Goal: Information Seeking & Learning: Learn about a topic

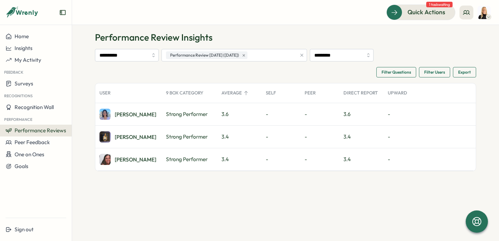
scroll to position [11, 0]
click at [130, 116] on div "Marina F." at bounding box center [136, 113] width 42 height 5
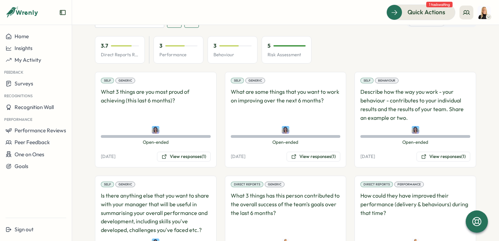
scroll to position [367, 0]
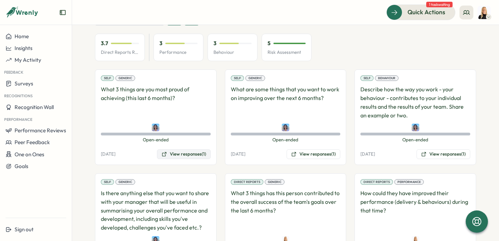
click at [186, 149] on button "View responses (1)" at bounding box center [184, 154] width 54 height 10
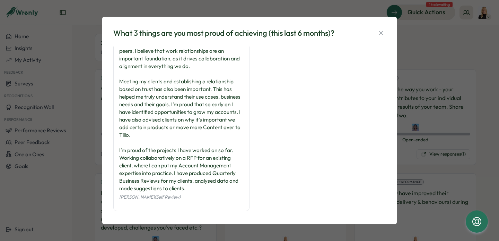
scroll to position [17, 0]
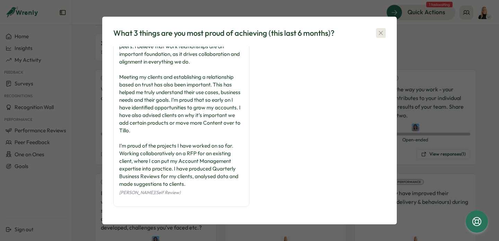
click at [382, 28] on button "button" at bounding box center [381, 33] width 10 height 10
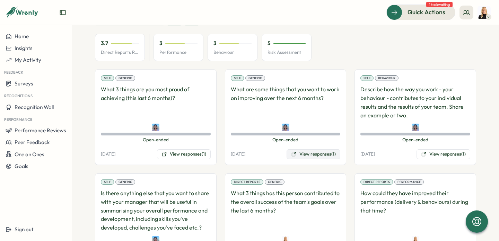
click at [314, 149] on button "View responses (1)" at bounding box center [314, 154] width 54 height 10
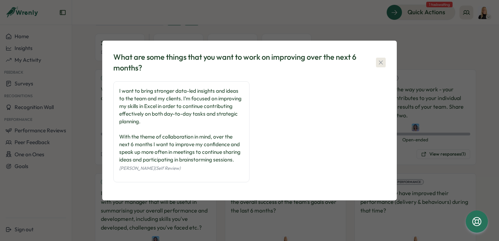
click at [384, 60] on icon "button" at bounding box center [380, 62] width 7 height 7
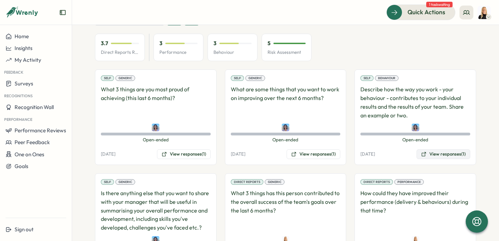
click at [448, 149] on button "View responses (1)" at bounding box center [444, 154] width 54 height 10
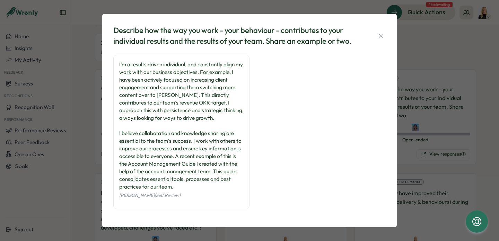
scroll to position [0, 0]
click at [384, 32] on button "button" at bounding box center [381, 36] width 10 height 10
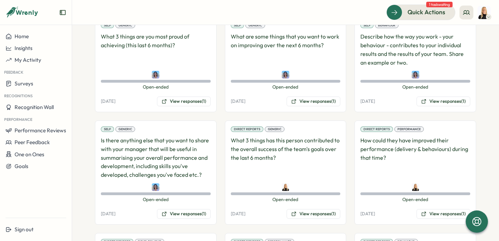
scroll to position [421, 0]
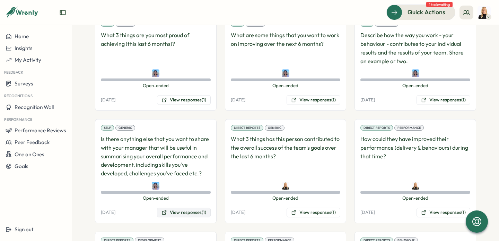
click at [192, 207] on button "View responses (1)" at bounding box center [184, 212] width 54 height 10
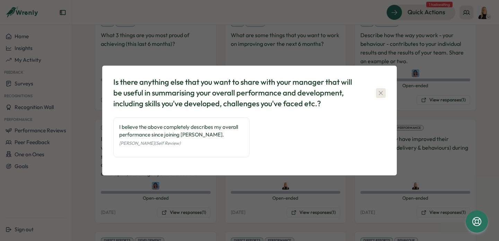
click at [380, 93] on icon "button" at bounding box center [380, 92] width 7 height 7
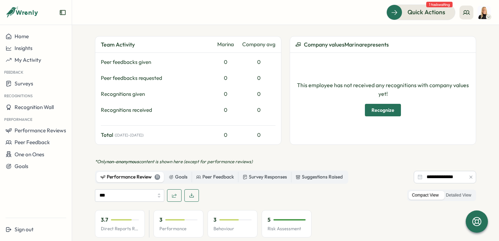
scroll to position [238, 0]
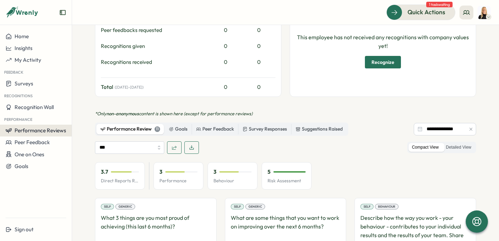
click at [44, 132] on span "Performance Reviews" at bounding box center [41, 130] width 52 height 7
click at [89, 124] on div "Reviews" at bounding box center [82, 124] width 19 height 8
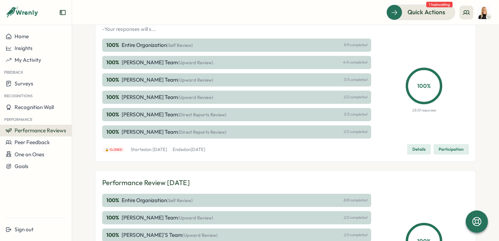
scroll to position [173, 0]
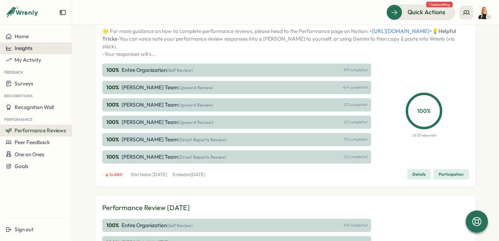
click at [39, 47] on div "Insights" at bounding box center [36, 48] width 61 height 6
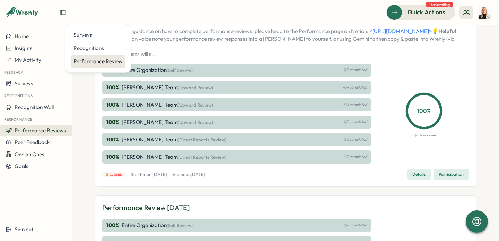
click at [101, 61] on div "Performance Review" at bounding box center [97, 62] width 49 height 8
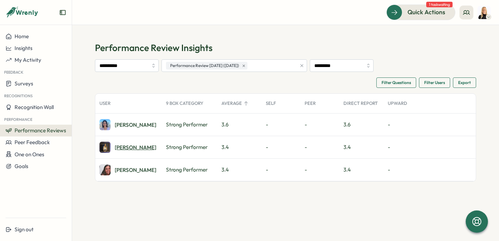
click at [128, 145] on div "Naomi V." at bounding box center [136, 147] width 42 height 5
click at [122, 171] on div "Eliza S." at bounding box center [136, 169] width 42 height 5
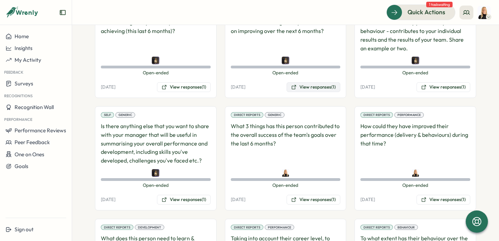
scroll to position [432, 0]
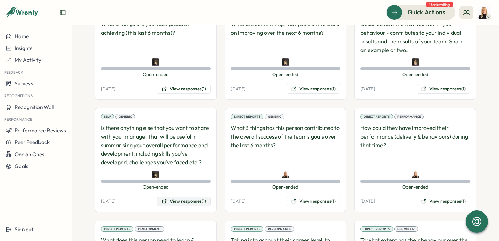
click at [191, 196] on button "View responses (1)" at bounding box center [184, 201] width 54 height 10
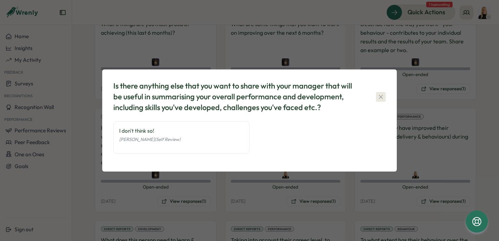
click at [383, 93] on button "button" at bounding box center [381, 97] width 10 height 10
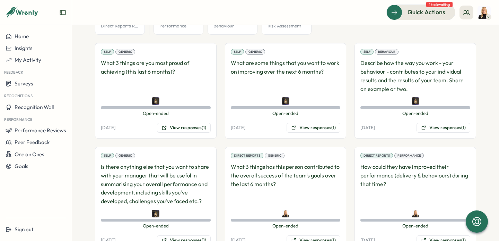
scroll to position [395, 0]
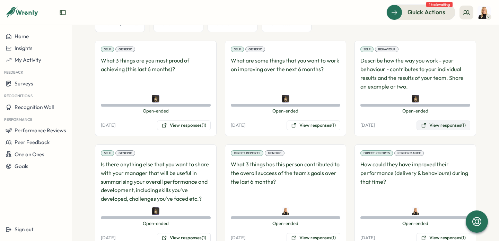
click at [440, 120] on button "View responses (1)" at bounding box center [444, 125] width 54 height 10
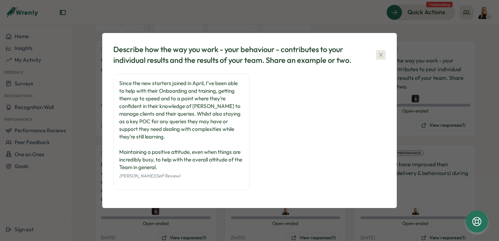
click at [383, 52] on icon "button" at bounding box center [380, 54] width 7 height 7
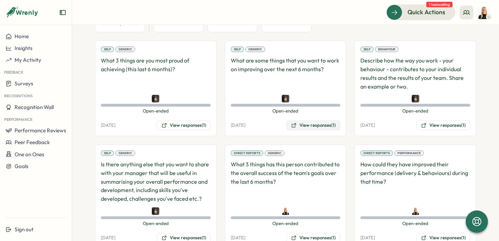
click at [306, 120] on button "View responses (1)" at bounding box center [314, 125] width 54 height 10
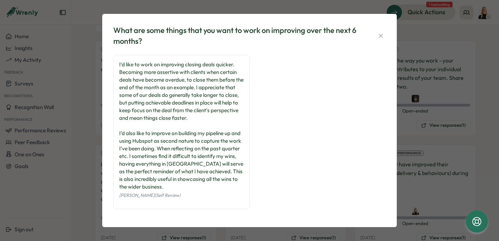
scroll to position [0, 0]
click at [374, 36] on div "What are some things that you want to work on improving over the next 6 months?" at bounding box center [249, 35] width 272 height 21
click at [379, 35] on icon "button" at bounding box center [381, 36] width 4 height 4
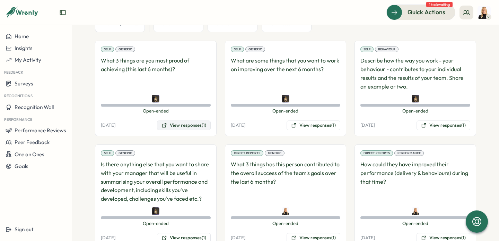
click at [184, 120] on button "View responses (1)" at bounding box center [184, 125] width 54 height 10
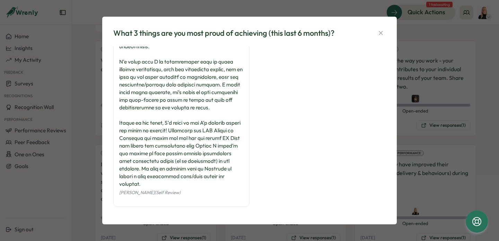
scroll to position [48, 0]
click at [387, 33] on div "What 3 things are you most proud of achieving (this last 6 months)? Naomi Vent …" at bounding box center [250, 120] width 278 height 191
click at [376, 33] on button "button" at bounding box center [381, 33] width 10 height 10
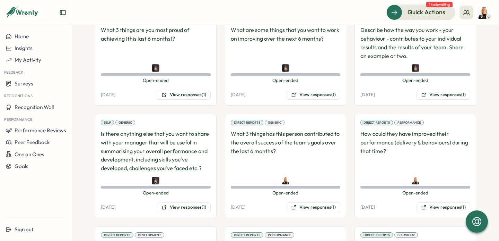
scroll to position [426, 0]
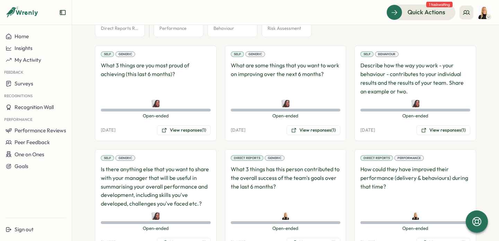
scroll to position [391, 0]
click at [188, 124] on button "View responses (1)" at bounding box center [184, 129] width 54 height 10
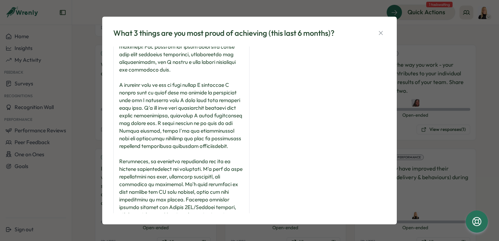
scroll to position [155, 0]
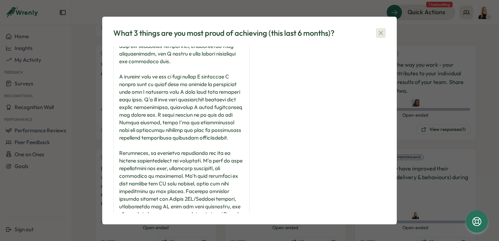
click at [381, 34] on icon "button" at bounding box center [380, 32] width 7 height 7
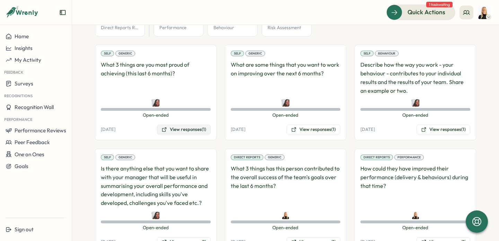
click at [178, 124] on button "View responses (1)" at bounding box center [184, 129] width 54 height 10
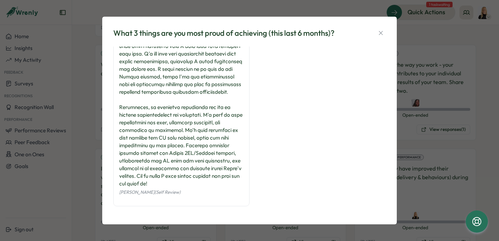
scroll to position [216, 0]
click at [381, 30] on icon "button" at bounding box center [380, 32] width 7 height 7
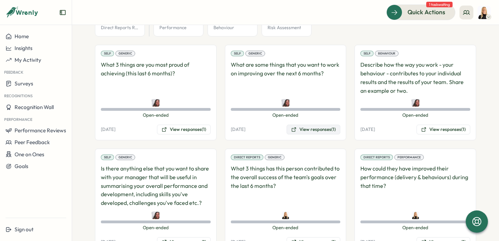
click at [304, 125] on button "View responses (1)" at bounding box center [314, 129] width 54 height 10
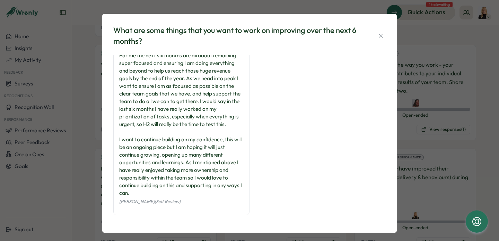
scroll to position [10, 0]
click at [381, 36] on icon "button" at bounding box center [380, 35] width 7 height 7
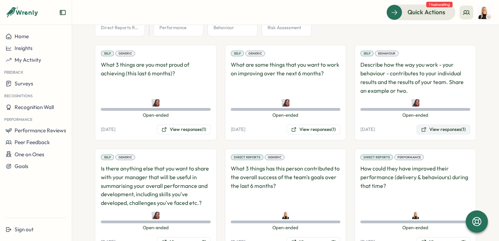
click at [433, 124] on button "View responses (1)" at bounding box center [444, 129] width 54 height 10
